Goal: Navigation & Orientation: Find specific page/section

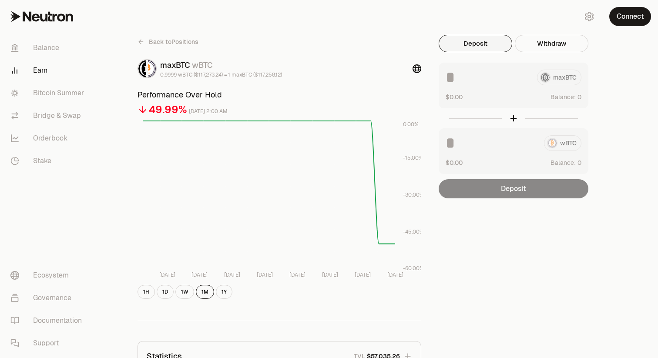
click at [139, 37] on link "Back to Positions" at bounding box center [168, 42] width 61 height 14
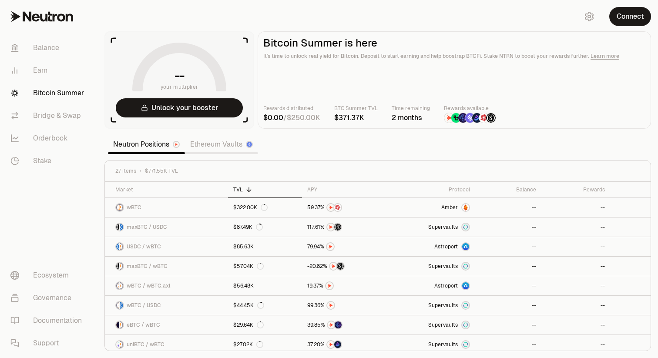
click at [219, 142] on link "Ethereum Vaults" at bounding box center [221, 144] width 73 height 17
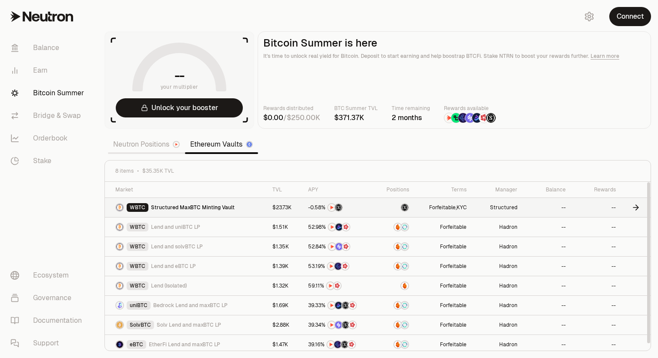
click at [194, 203] on div "WBTC Structured MaxBTC Minting Vault" at bounding box center [174, 207] width 119 height 9
